Goal: Transaction & Acquisition: Purchase product/service

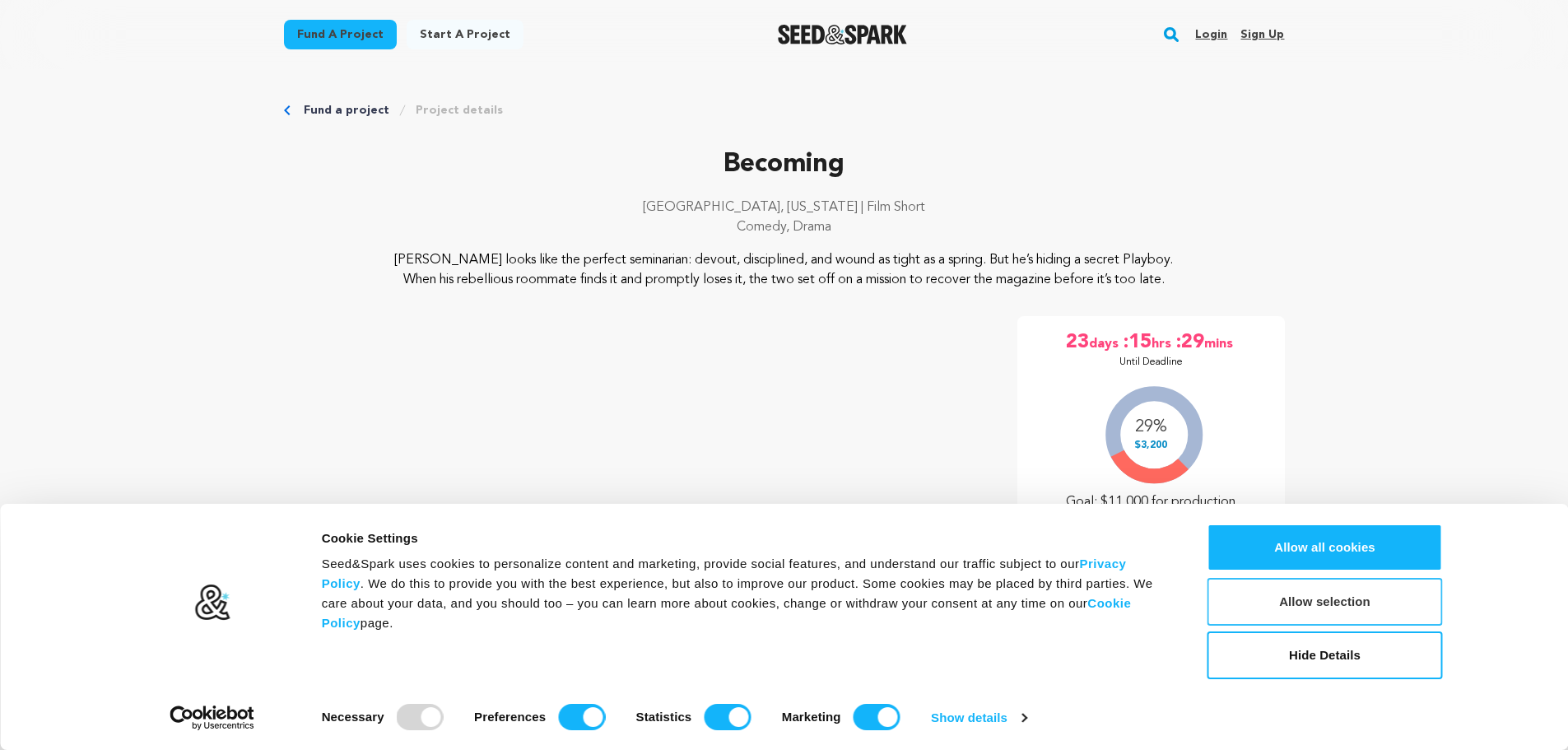
click at [1358, 596] on button "Allow selection" at bounding box center [1325, 602] width 236 height 48
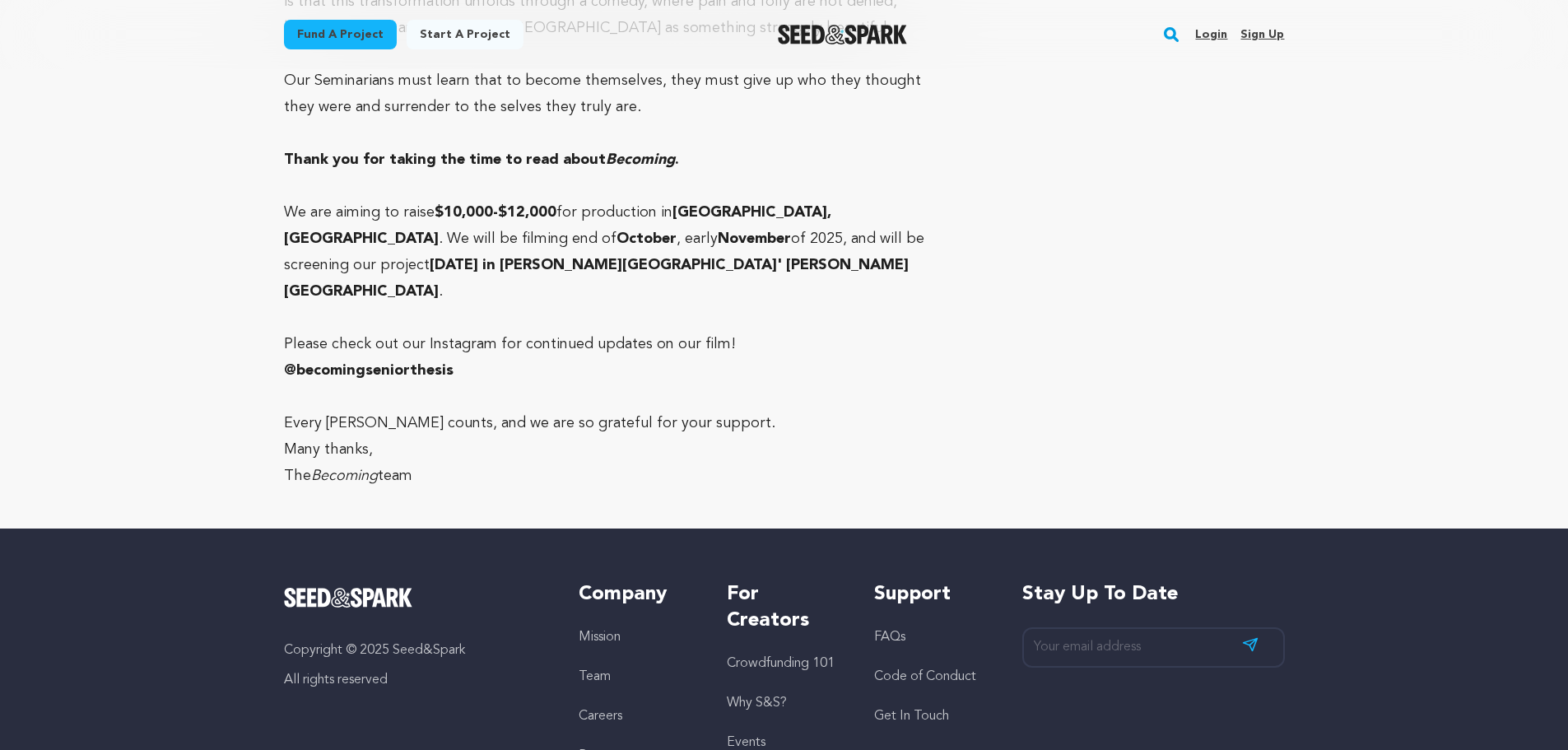
scroll to position [4366, 0]
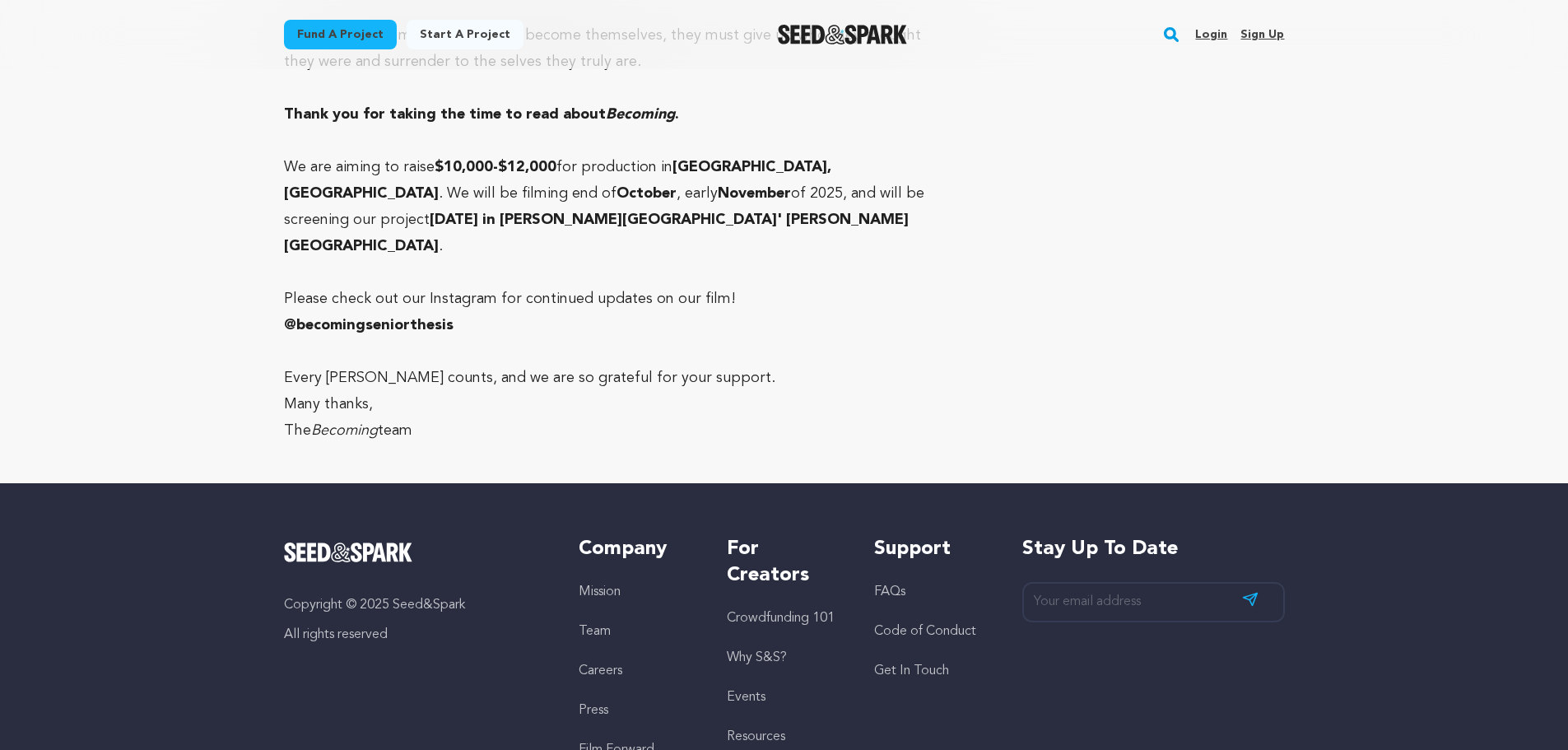
drag, startPoint x: 1567, startPoint y: 650, endPoint x: 1613, endPoint y: 126, distance: 526.0
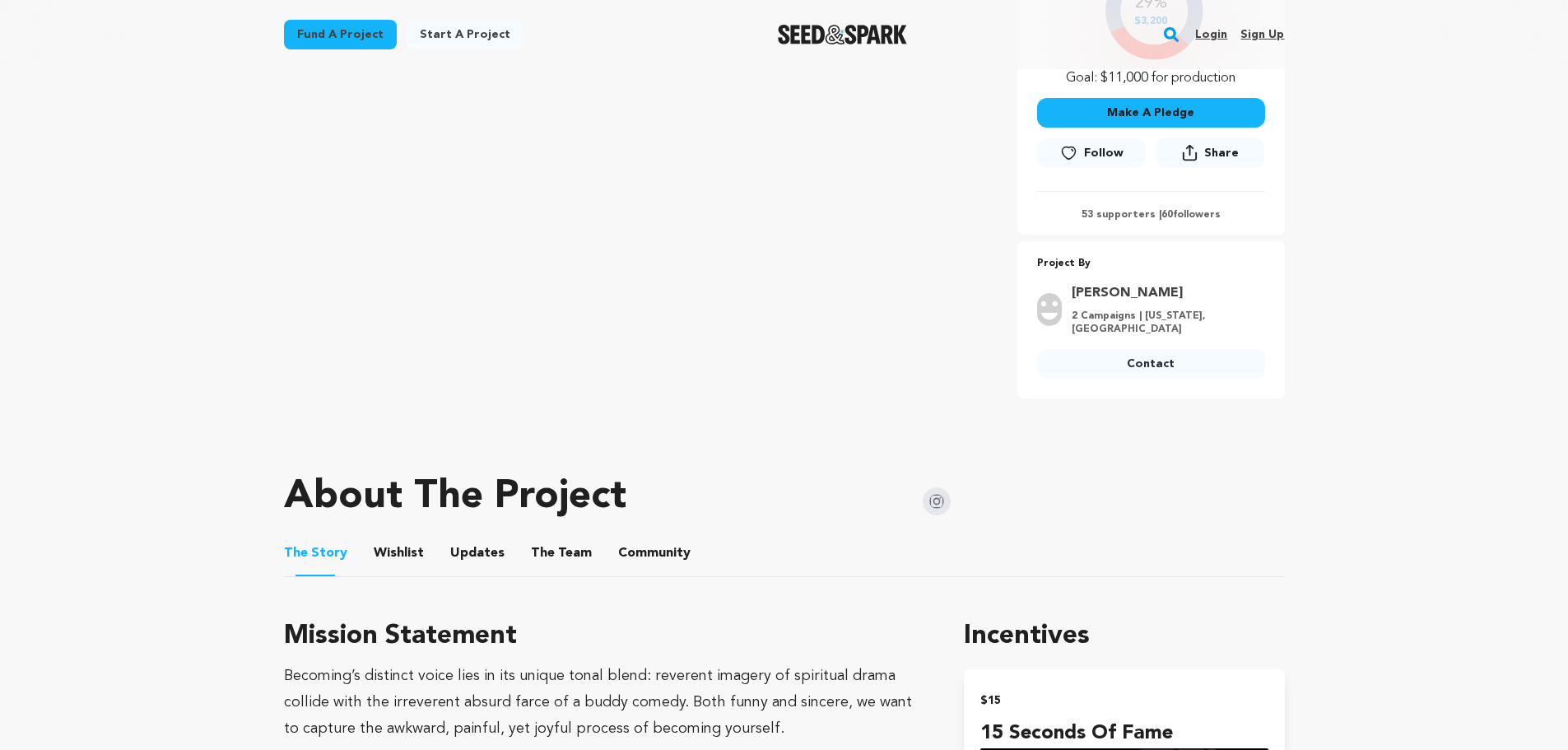
scroll to position [412, 0]
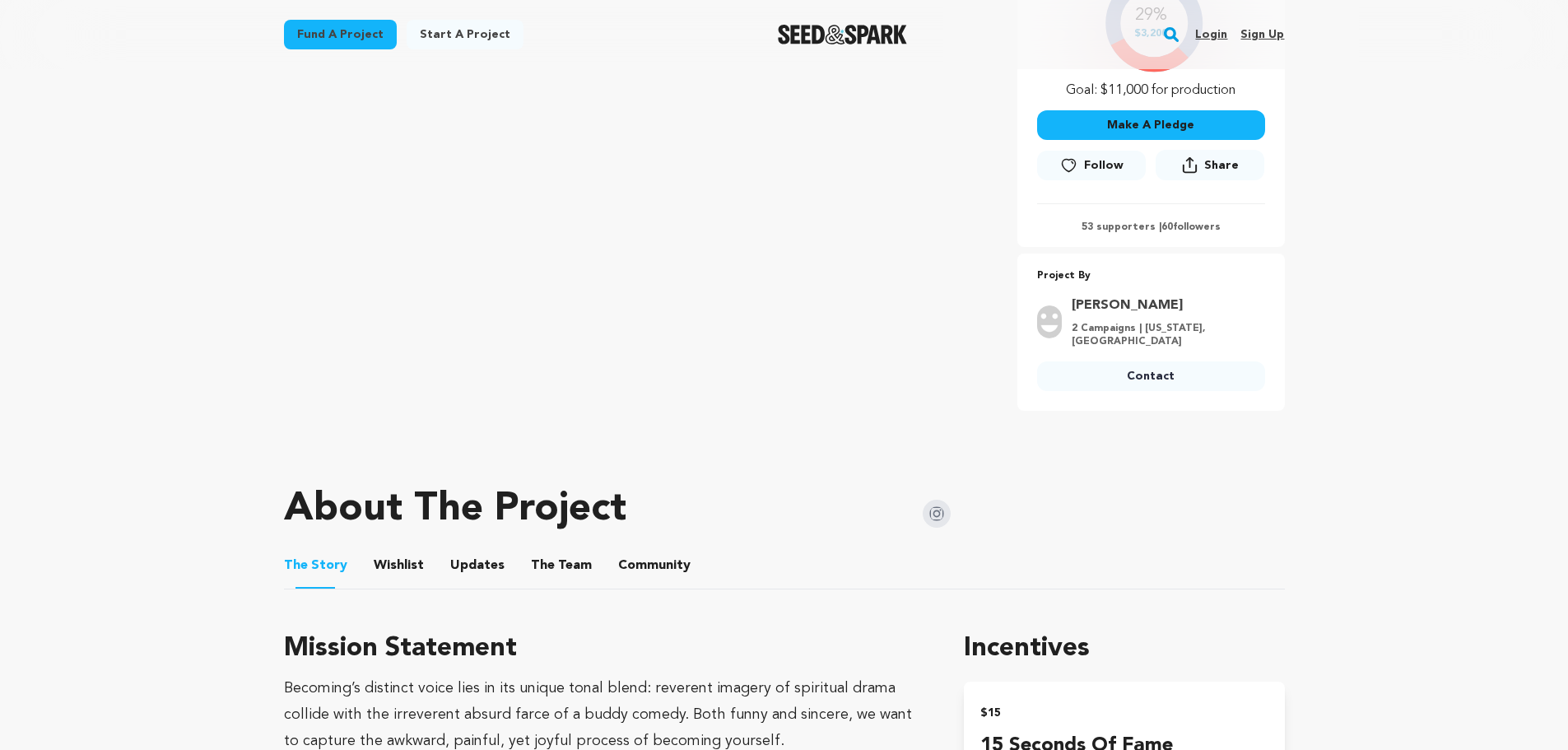
click at [1183, 232] on p "53 supporters | 60 followers" at bounding box center [1151, 227] width 228 height 13
click at [1126, 232] on p "53 supporters | 60 followers" at bounding box center [1151, 227] width 228 height 13
click at [1192, 168] on icon at bounding box center [1190, 165] width 16 height 18
click at [1089, 170] on span "Follow" at bounding box center [1103, 166] width 39 height 17
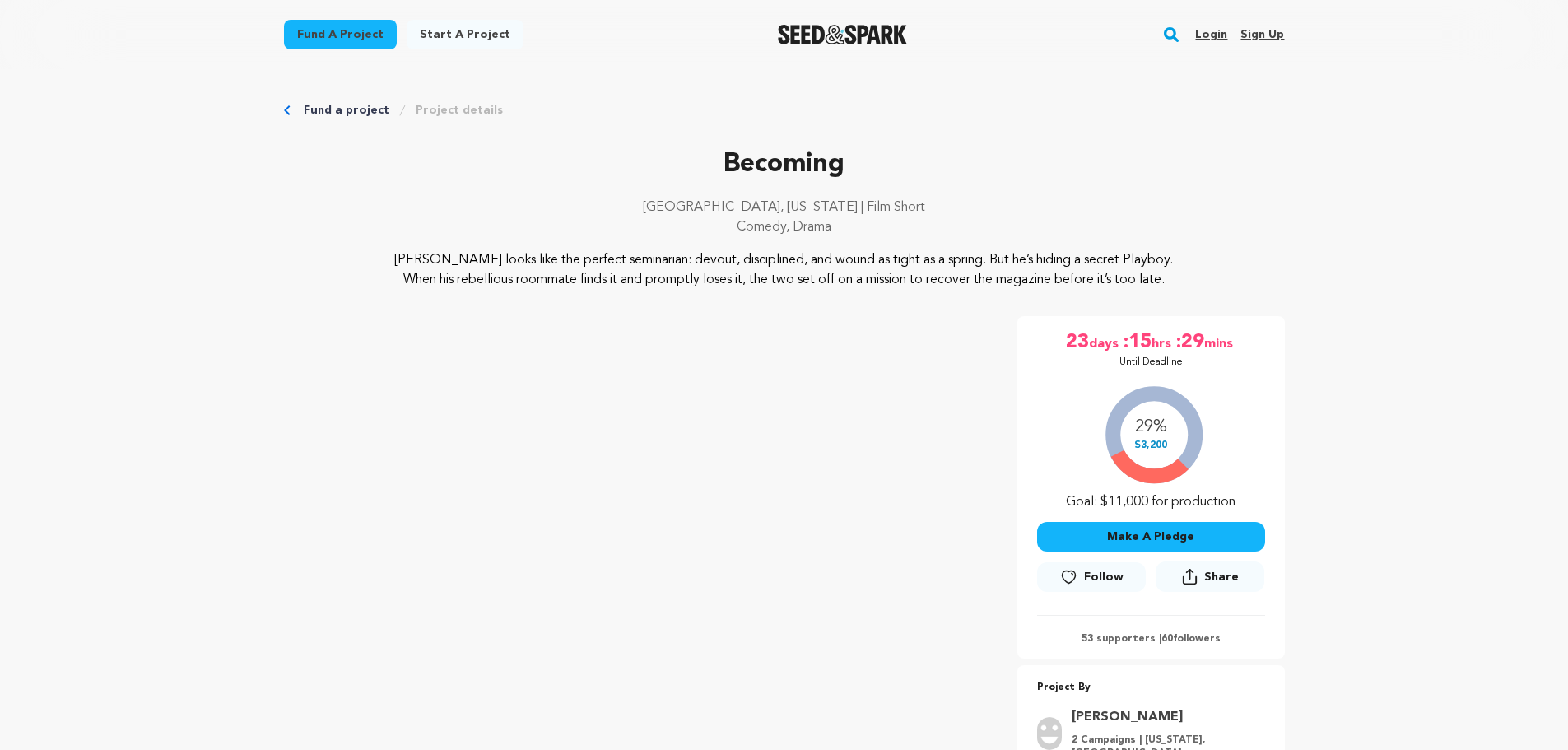
click at [1152, 531] on button "Make A Pledge" at bounding box center [1151, 536] width 228 height 29
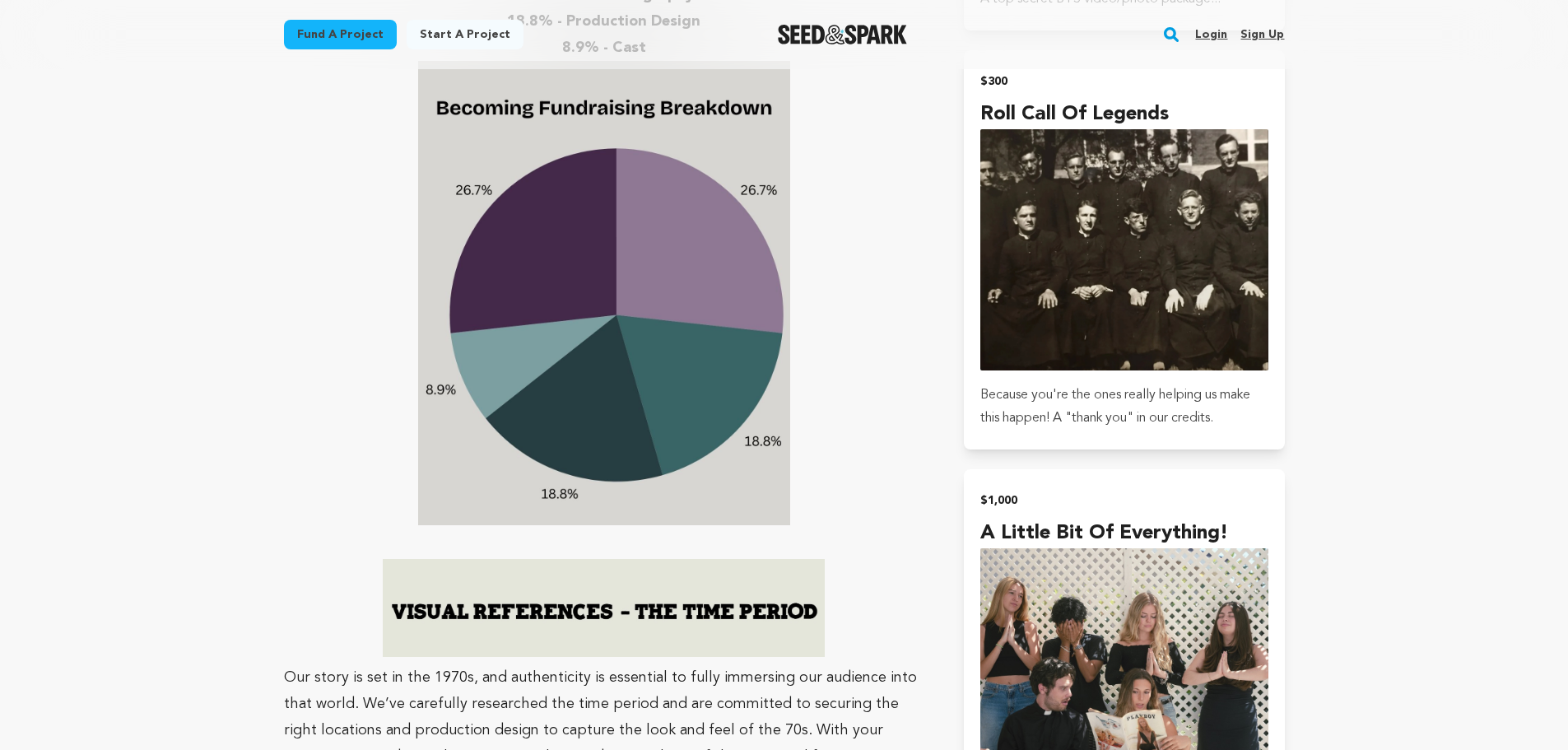
scroll to position [2883, 0]
